Goal: Task Accomplishment & Management: Manage account settings

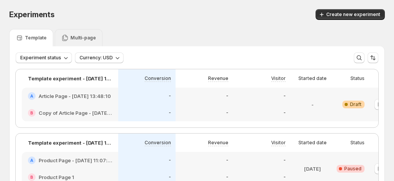
click at [67, 40] on icon at bounding box center [65, 38] width 8 height 8
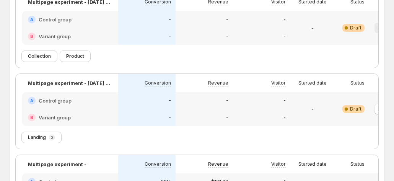
scroll to position [38, 0]
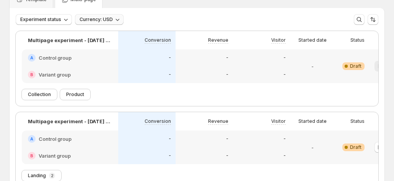
click at [119, 15] on button "Currency: USD" at bounding box center [99, 19] width 49 height 11
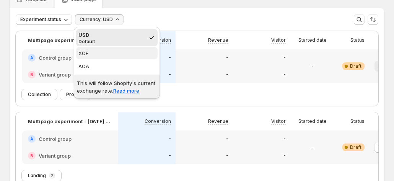
click at [93, 53] on span "XOF" at bounding box center [116, 53] width 77 height 8
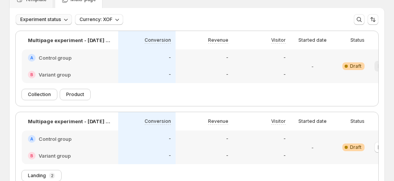
click at [54, 16] on span "Experiment status" at bounding box center [40, 19] width 41 height 6
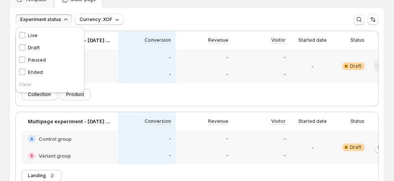
click at [47, 36] on div "Live Live" at bounding box center [50, 35] width 69 height 12
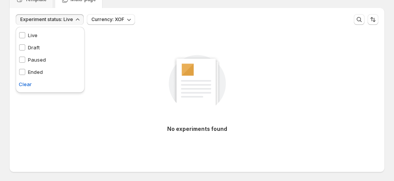
click at [31, 47] on p "Draft" at bounding box center [34, 48] width 12 height 8
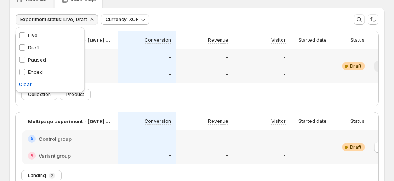
click at [31, 57] on p "Paused" at bounding box center [37, 60] width 18 height 8
click at [30, 69] on p "Ended" at bounding box center [35, 72] width 15 height 8
click at [24, 82] on span "Clear" at bounding box center [25, 84] width 13 height 8
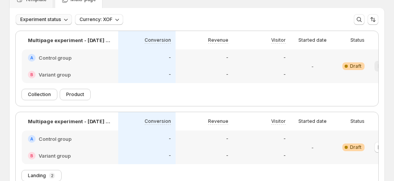
click at [50, 18] on span "Experiment status" at bounding box center [40, 19] width 41 height 6
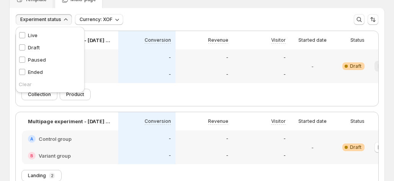
click at [28, 33] on p "Live" at bounding box center [33, 35] width 10 height 8
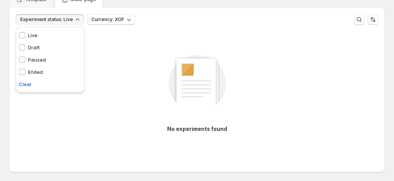
click at [26, 49] on div "Draft Draft" at bounding box center [29, 48] width 21 height 8
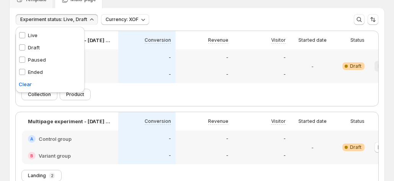
click at [31, 62] on p "Paused" at bounding box center [37, 60] width 18 height 8
click at [31, 72] on p "Ended" at bounding box center [35, 72] width 15 height 8
click at [212, 15] on div "Experiment status: Live, Draft, Paused, Ended Currency: XOF More views More vie…" at bounding box center [197, 19] width 363 height 11
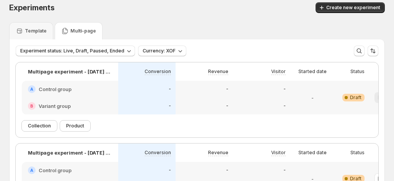
scroll to position [0, 0]
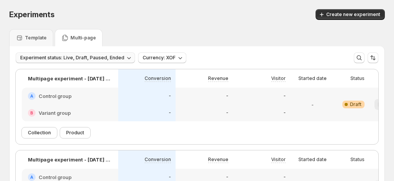
click at [100, 60] on span "Experiment status: Live, Draft, Paused, Ended" at bounding box center [72, 58] width 104 height 6
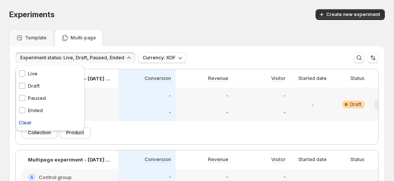
click at [28, 122] on span "Clear" at bounding box center [25, 123] width 13 height 8
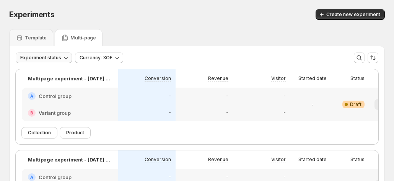
click at [66, 57] on icon "button" at bounding box center [66, 58] width 8 height 8
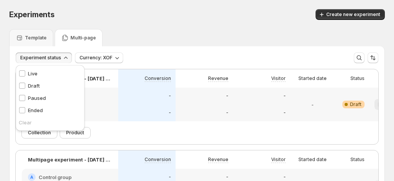
click at [178, 33] on div "Template Multi-page" at bounding box center [197, 37] width 376 height 17
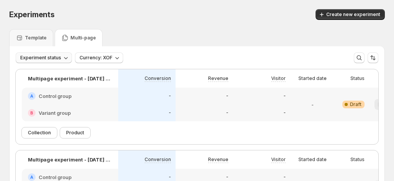
click at [55, 57] on span "Experiment status" at bounding box center [40, 58] width 41 height 6
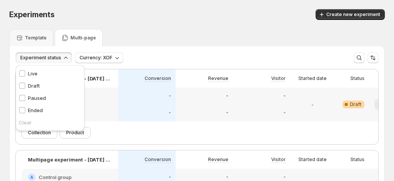
click at [36, 72] on p "Live" at bounding box center [33, 74] width 10 height 8
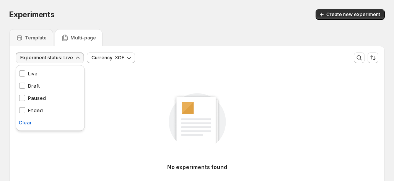
click at [31, 84] on p "Draft" at bounding box center [34, 86] width 12 height 8
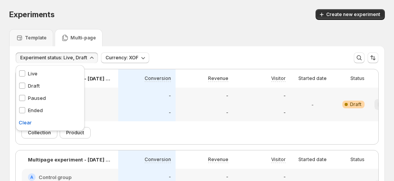
click at [30, 94] on p "Paused" at bounding box center [37, 98] width 18 height 8
click at [25, 108] on span at bounding box center [22, 110] width 7 height 7
click at [124, 13] on div "Experiments" at bounding box center [95, 14] width 173 height 11
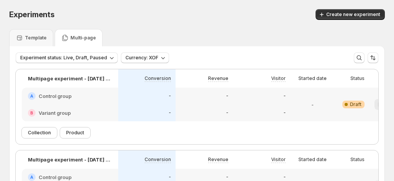
scroll to position [38, 0]
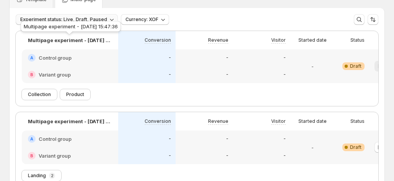
click at [95, 18] on span "Experiment status: Live, Draft, Paused" at bounding box center [63, 19] width 87 height 6
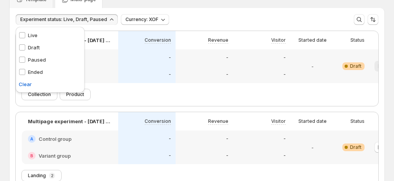
click at [46, 37] on div "Live Live" at bounding box center [50, 35] width 69 height 12
click at [35, 56] on p "Paused" at bounding box center [37, 60] width 18 height 8
click at [31, 45] on p "Draft" at bounding box center [34, 48] width 12 height 8
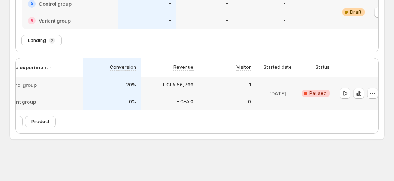
scroll to position [0, 42]
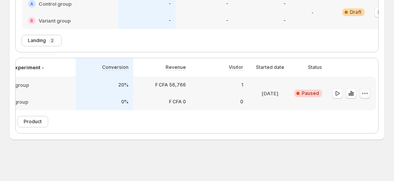
click at [364, 90] on icon "button" at bounding box center [365, 94] width 8 height 8
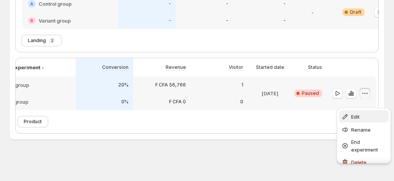
click at [350, 113] on div "Edit" at bounding box center [363, 117] width 45 height 8
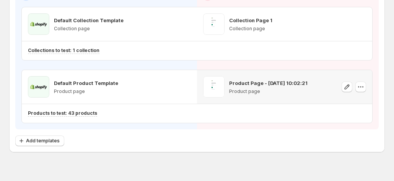
scroll to position [109, 0]
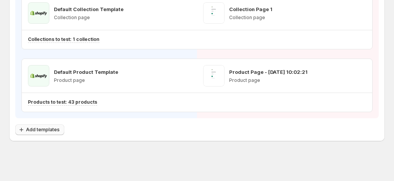
click at [57, 127] on span "Add templates" at bounding box center [43, 130] width 34 height 6
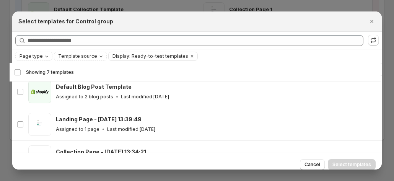
scroll to position [57, 0]
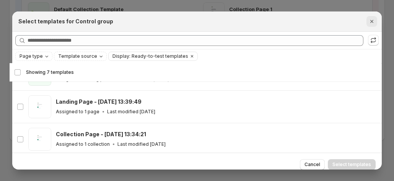
click at [374, 21] on icon "Close" at bounding box center [371, 21] width 3 height 3
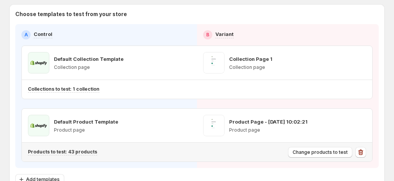
scroll to position [70, 0]
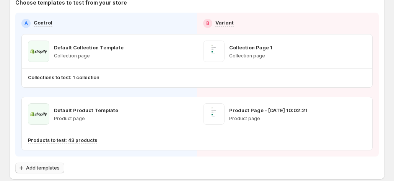
click at [49, 165] on span "Add templates" at bounding box center [43, 168] width 34 height 6
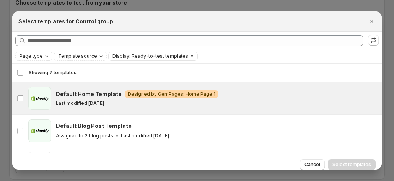
click at [104, 100] on p "Last modified 2 months ago" at bounding box center [80, 103] width 48 height 6
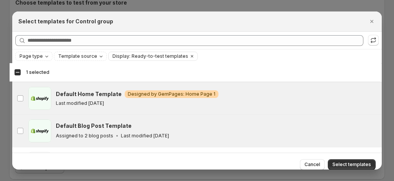
scroll to position [19, 0]
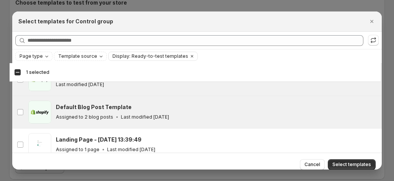
click at [102, 114] on p "Assigned to 2 blog posts" at bounding box center [84, 117] width 57 height 6
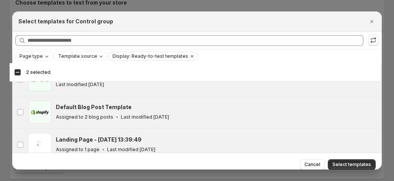
click at [83, 137] on h3 "Landing Page - Jul 11, 13:39:49" at bounding box center [99, 140] width 86 height 8
click at [351, 166] on span "Select templates" at bounding box center [352, 165] width 39 height 6
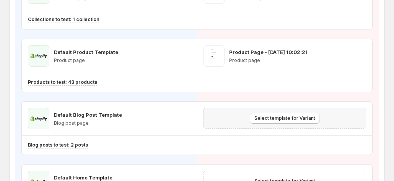
scroll to position [147, 0]
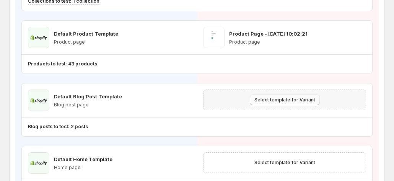
click at [307, 101] on span "Select template for Variant" at bounding box center [285, 100] width 61 height 6
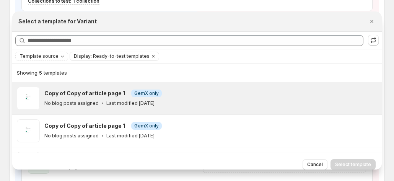
click at [155, 101] on p "Last modified 2 months ago" at bounding box center [130, 103] width 48 height 6
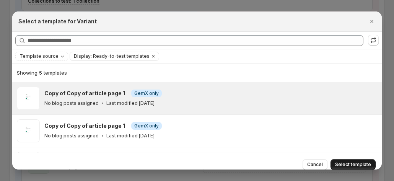
click at [347, 163] on span "Select template" at bounding box center [353, 165] width 36 height 6
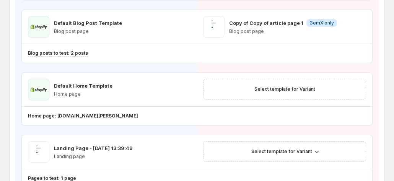
scroll to position [224, 0]
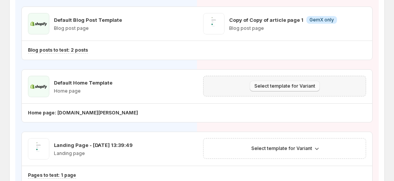
click at [291, 84] on span "Select template for Variant" at bounding box center [285, 86] width 61 height 6
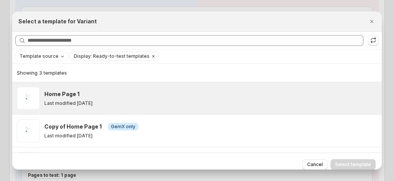
click at [116, 91] on div "Home Page 1" at bounding box center [209, 94] width 331 height 8
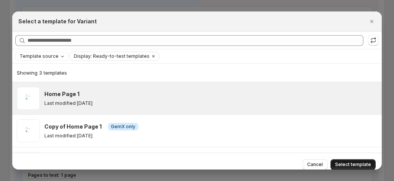
click at [362, 166] on span "Select template" at bounding box center [353, 165] width 36 height 6
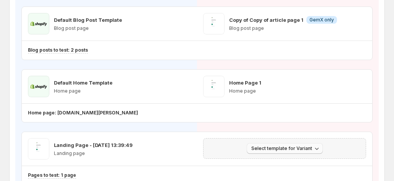
click at [282, 145] on span "Select template for Variant" at bounding box center [281, 148] width 61 height 6
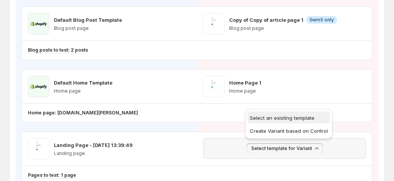
click at [276, 122] on button "Select an existing template" at bounding box center [289, 117] width 83 height 12
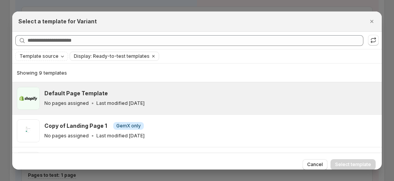
click at [162, 109] on div "Default Page Template No pages assigned Last modified 3 months ago" at bounding box center [210, 98] width 333 height 23
click at [348, 165] on span "Select template" at bounding box center [353, 165] width 36 height 6
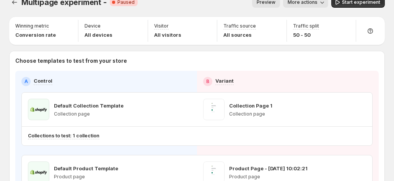
scroll to position [0, 0]
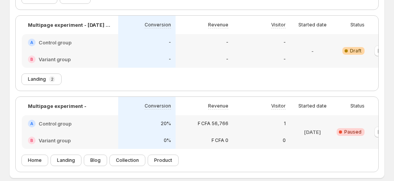
scroll to position [153, 0]
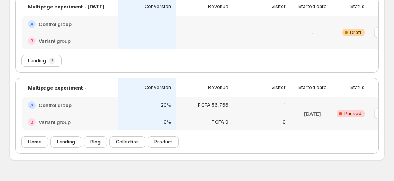
click at [122, 145] on span "Collection" at bounding box center [127, 142] width 23 height 6
click at [149, 147] on div "Product" at bounding box center [163, 142] width 30 height 11
click at [156, 145] on span "Product" at bounding box center [163, 142] width 18 height 6
click at [107, 147] on div "Home Landing Blog Collection Product" at bounding box center [223, 142] width 403 height 11
click at [98, 145] on span "Blog" at bounding box center [95, 142] width 10 height 6
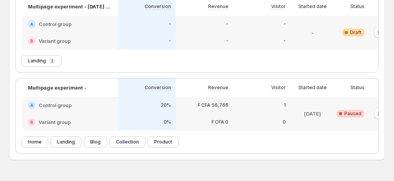
click at [55, 64] on div "Landing 2" at bounding box center [41, 60] width 39 height 11
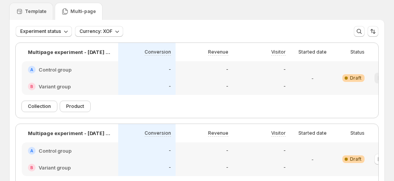
scroll to position [38, 0]
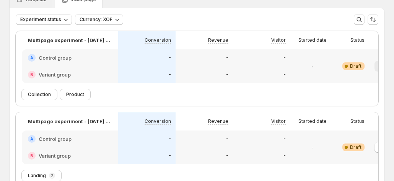
click at [37, 2] on p "Template" at bounding box center [36, 0] width 22 height 6
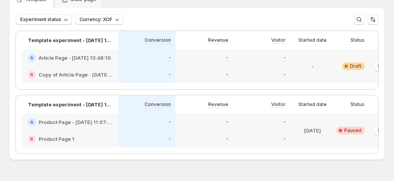
scroll to position [0, 0]
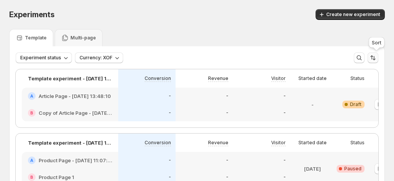
click at [373, 55] on button "Sort the results" at bounding box center [373, 57] width 11 height 11
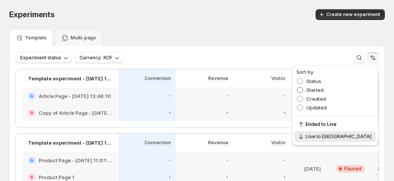
click at [324, 90] on span "Started" at bounding box center [315, 90] width 17 height 6
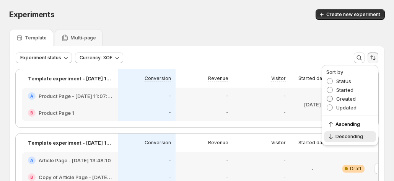
click at [340, 97] on span "Created" at bounding box center [346, 99] width 20 height 6
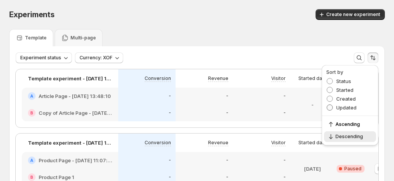
click at [339, 107] on span "Updated" at bounding box center [346, 107] width 20 height 6
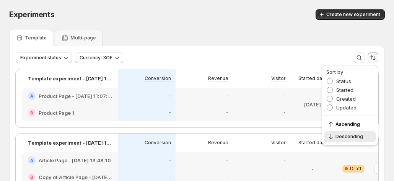
click at [272, 26] on div "Experiments. This page is ready Experiments Create new experiment" at bounding box center [197, 14] width 376 height 29
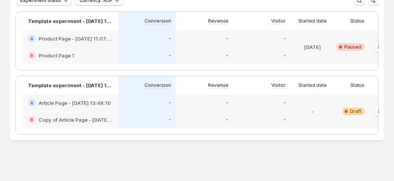
scroll to position [66, 0]
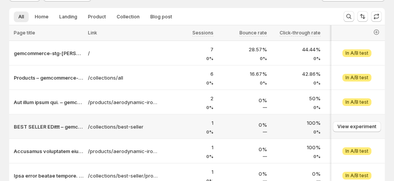
scroll to position [28, 0]
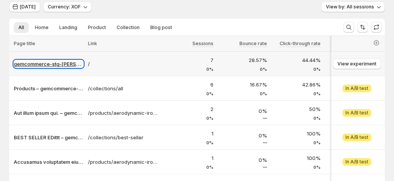
click at [60, 63] on p "gemcommerce-stg-tanya" at bounding box center [49, 64] width 70 height 8
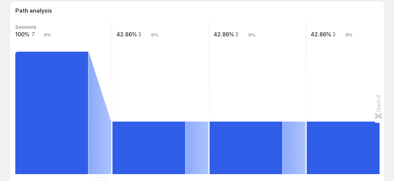
scroll to position [142, 0]
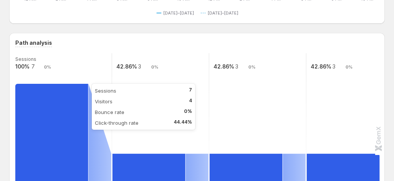
scroll to position [115, 0]
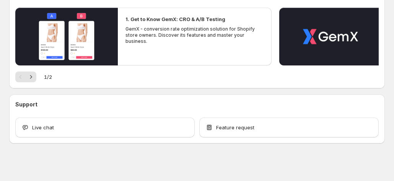
scroll to position [86, 0]
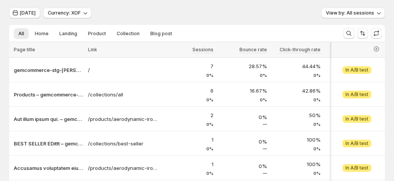
scroll to position [10, 0]
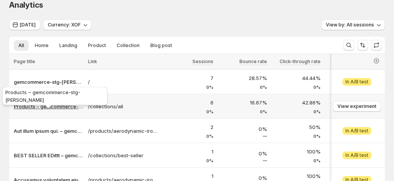
click at [45, 109] on p "Products – gemcommerce-stg-tanya" at bounding box center [49, 107] width 70 height 8
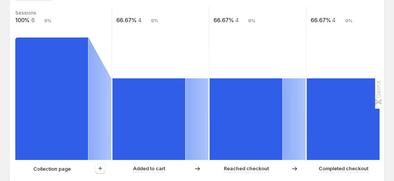
scroll to position [201, 0]
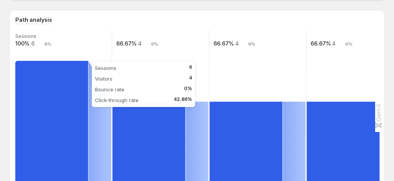
scroll to position [253, 0]
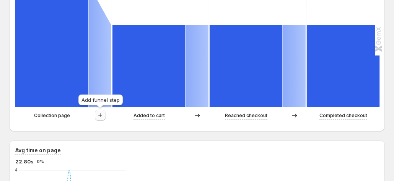
click at [100, 114] on icon "button" at bounding box center [100, 115] width 8 height 8
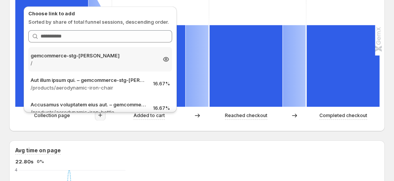
click at [93, 65] on p "/" at bounding box center [94, 63] width 126 height 8
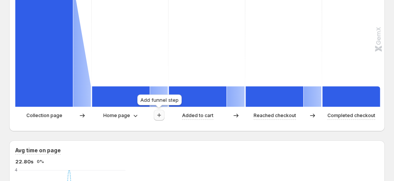
click at [161, 114] on icon "button" at bounding box center [159, 115] width 8 height 8
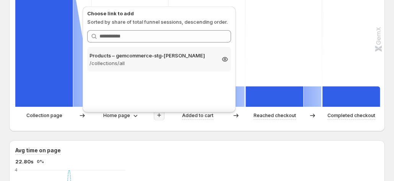
click at [145, 67] on div "Products – gemcommerce-stg-tanya /collections/all 16.67%" at bounding box center [159, 59] width 144 height 24
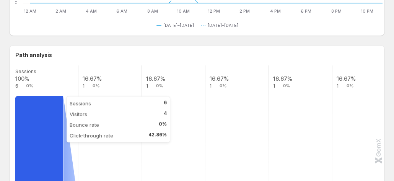
scroll to position [153, 0]
